Goal: Book appointment/travel/reservation

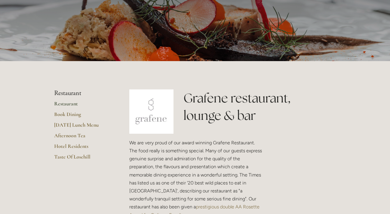
scroll to position [109, 0]
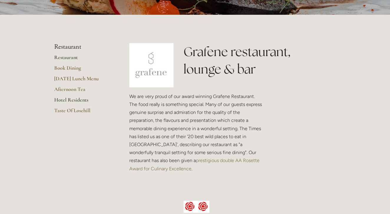
click at [79, 97] on link "Hotel Residents" at bounding box center [82, 101] width 56 height 11
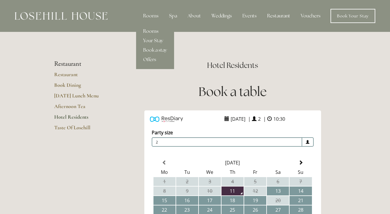
click at [153, 30] on link "Rooms" at bounding box center [155, 31] width 38 height 9
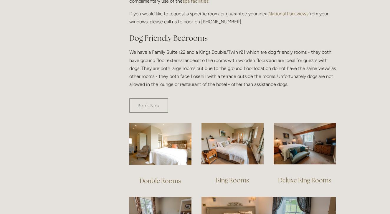
scroll to position [310, 0]
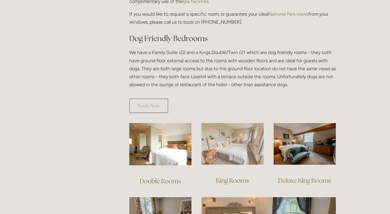
click at [222, 132] on img at bounding box center [232, 144] width 62 height 42
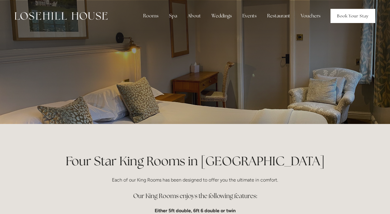
click at [336, 14] on link "Book Your Stay" at bounding box center [353, 16] width 45 height 14
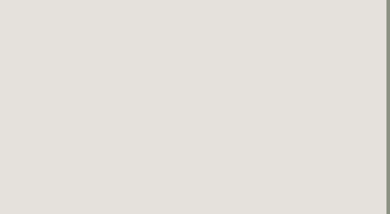
scroll to position [673, 4]
